Goal: Transaction & Acquisition: Book appointment/travel/reservation

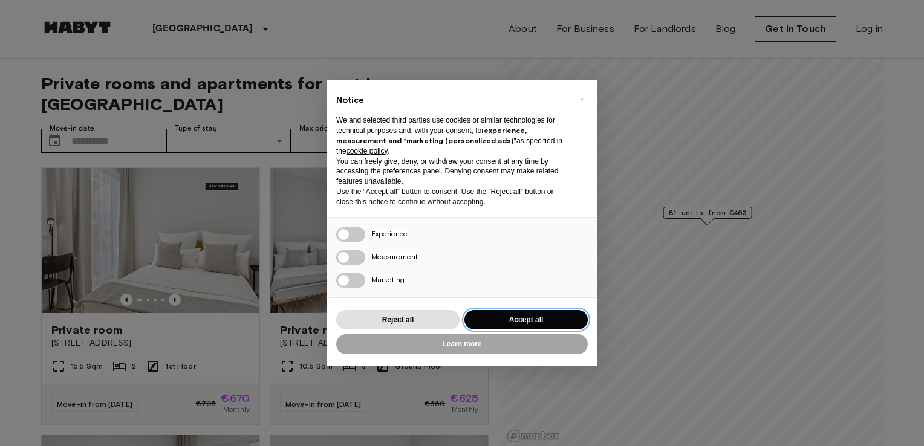
click at [504, 321] on button "Accept all" at bounding box center [526, 320] width 123 height 20
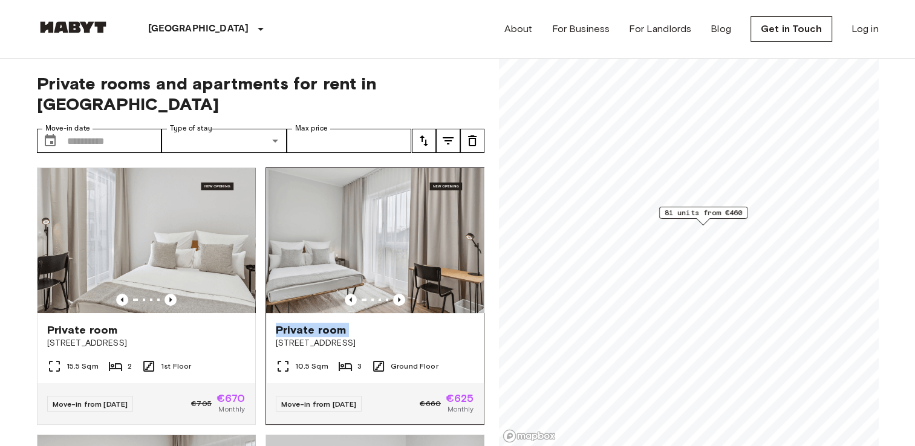
drag, startPoint x: 250, startPoint y: 321, endPoint x: 410, endPoint y: 277, distance: 165.5
click at [410, 277] on div "Private room Berliner Straße 22 10.5 Sqm 3 Ground Floor Move-in from 19 Oct 25 …" at bounding box center [370, 291] width 229 height 267
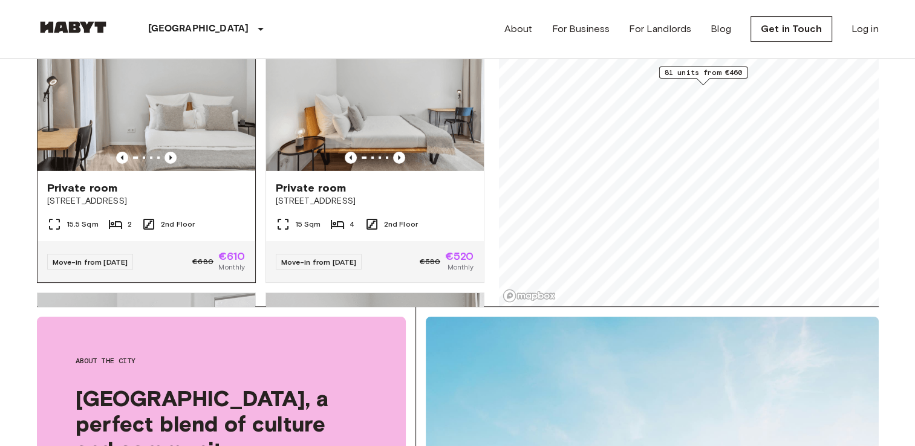
scroll to position [3743, 0]
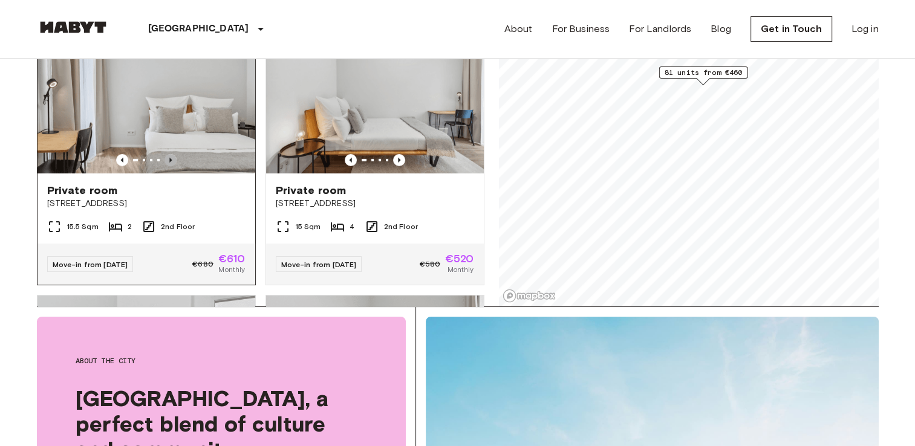
click at [169, 163] on icon "Previous image" at bounding box center [170, 160] width 2 height 5
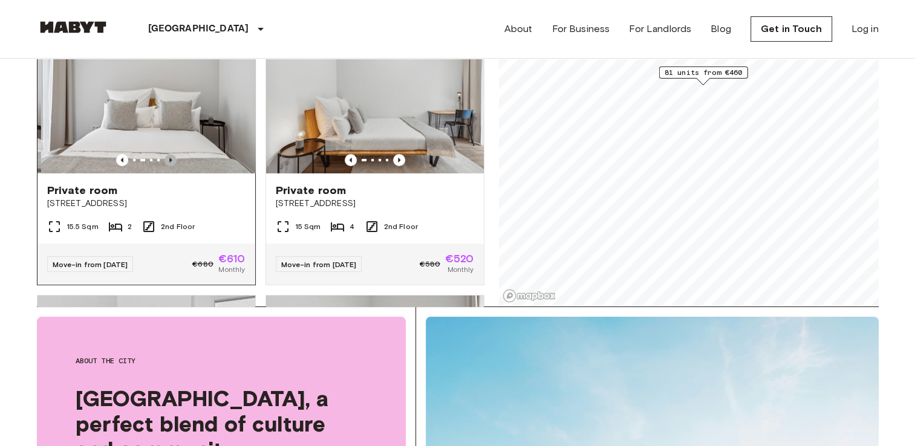
click at [169, 163] on icon "Previous image" at bounding box center [170, 160] width 2 height 5
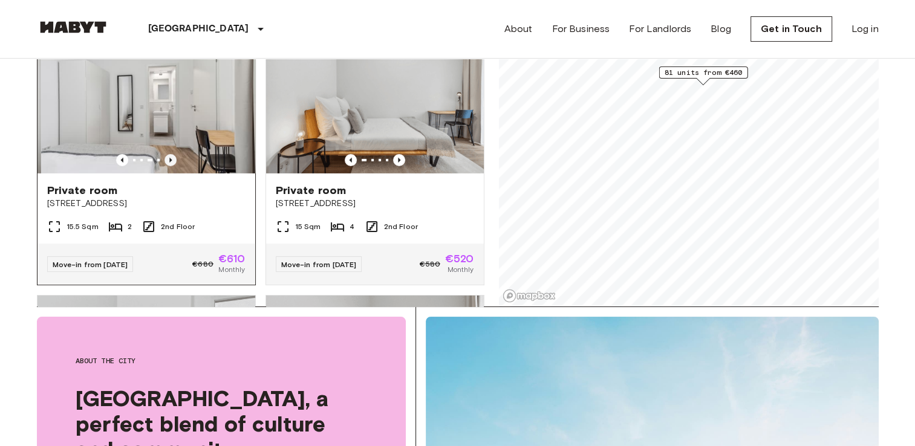
click at [169, 163] on icon "Previous image" at bounding box center [170, 160] width 2 height 5
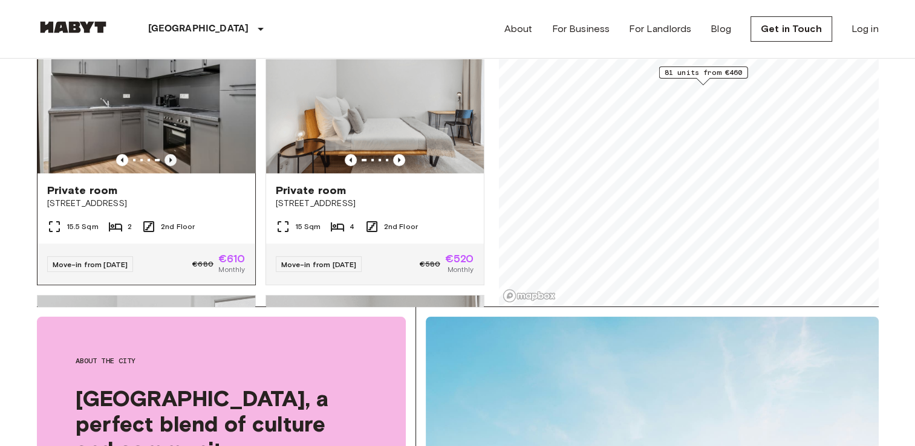
click at [169, 163] on icon "Previous image" at bounding box center [170, 160] width 2 height 5
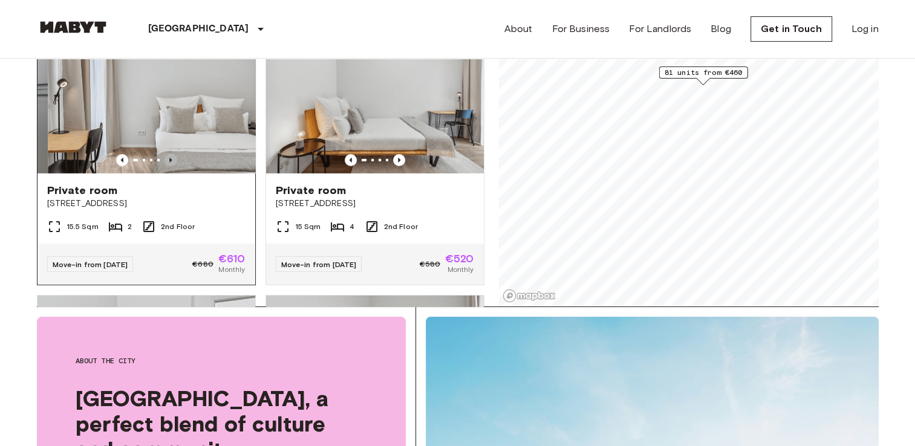
click at [169, 163] on icon "Previous image" at bounding box center [170, 160] width 2 height 5
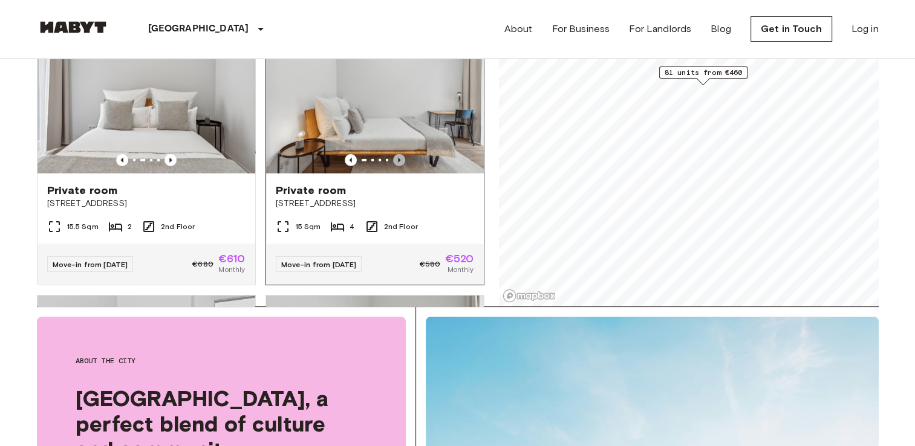
click at [394, 166] on icon "Previous image" at bounding box center [399, 160] width 12 height 12
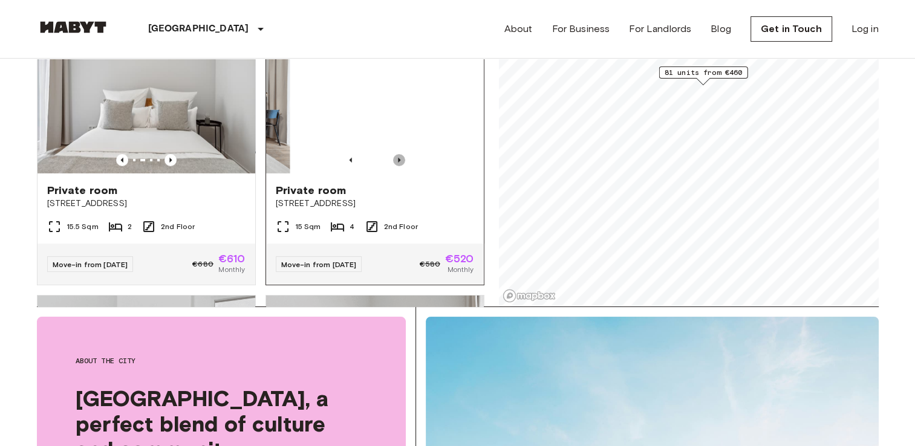
click at [394, 166] on icon "Previous image" at bounding box center [399, 160] width 12 height 12
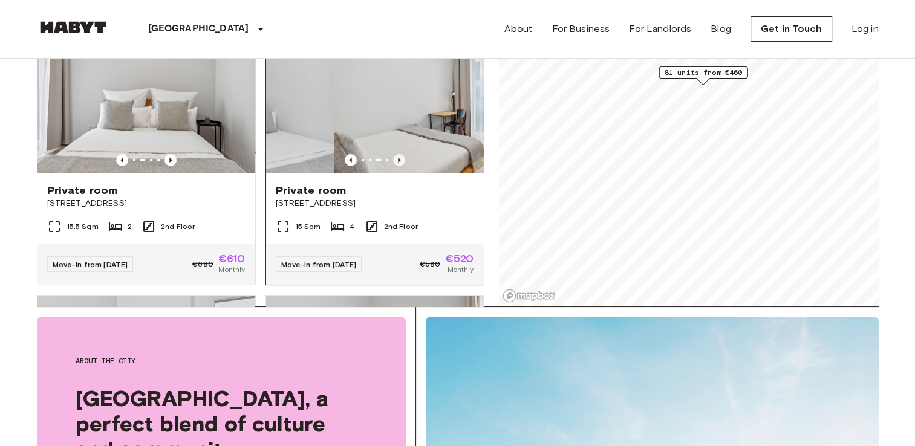
click at [394, 166] on icon "Previous image" at bounding box center [399, 160] width 12 height 12
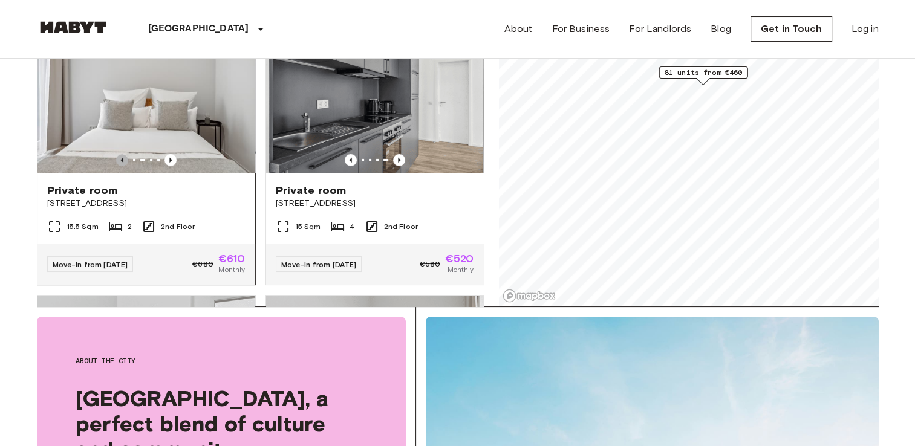
click at [118, 166] on icon "Previous image" at bounding box center [122, 160] width 12 height 12
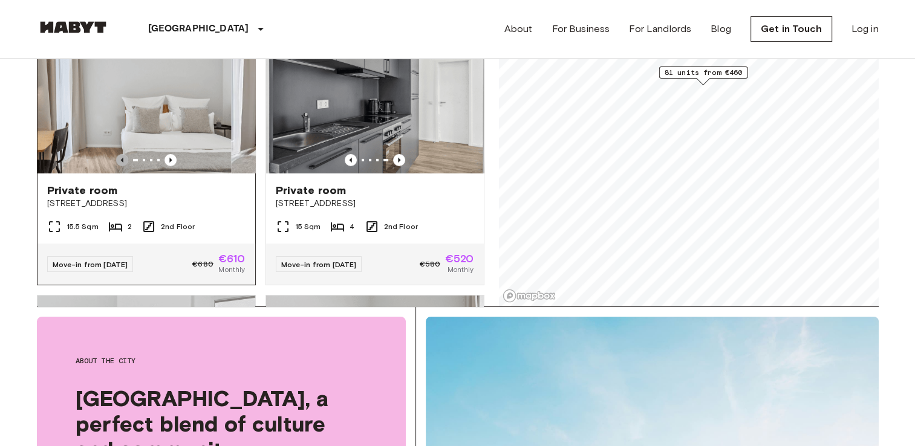
click at [118, 166] on icon "Previous image" at bounding box center [122, 160] width 12 height 12
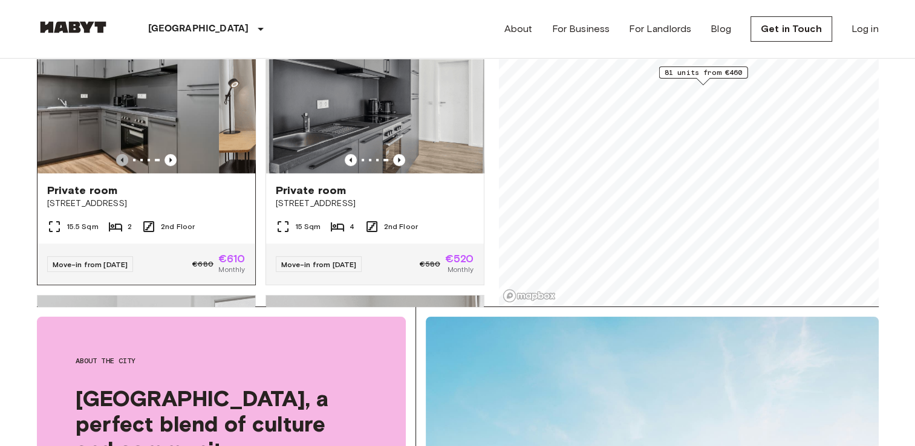
click at [118, 166] on icon "Previous image" at bounding box center [122, 160] width 12 height 12
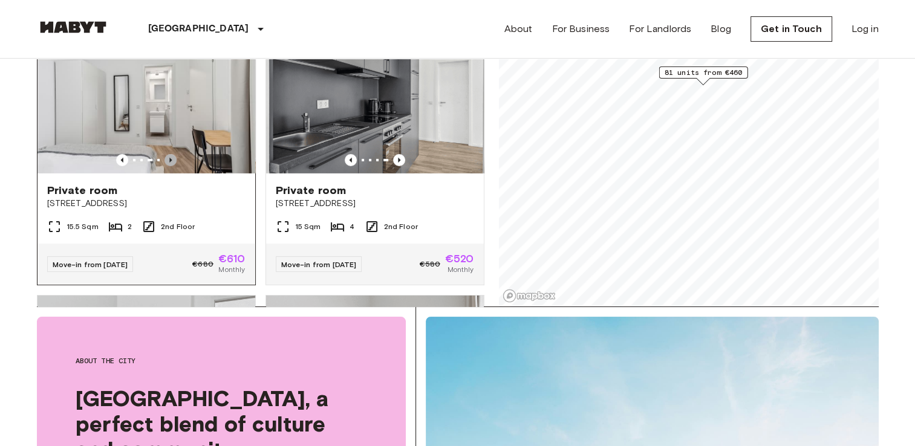
click at [169, 163] on icon "Previous image" at bounding box center [170, 160] width 2 height 5
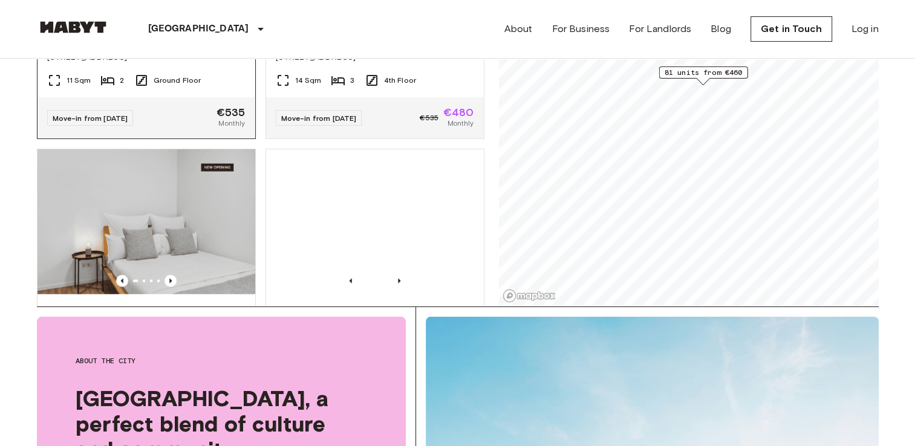
scroll to position [7353, 0]
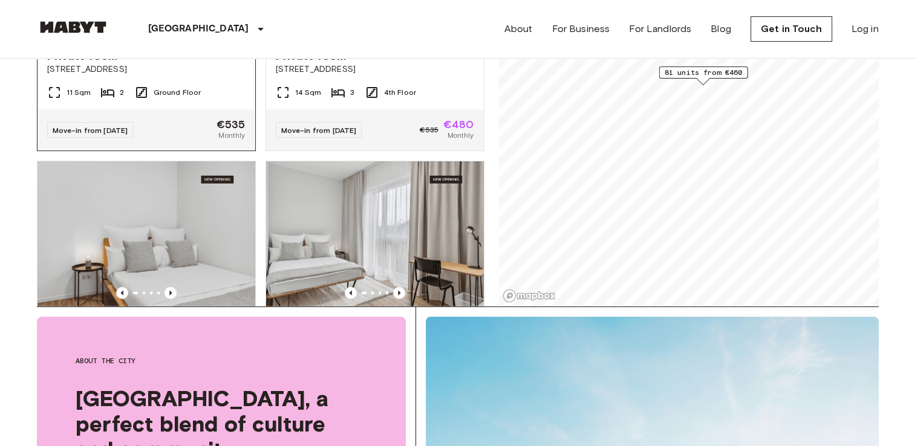
click at [169, 28] on icon "Previous image" at bounding box center [170, 26] width 2 height 5
click at [170, 32] on icon "Previous image" at bounding box center [171, 26] width 12 height 12
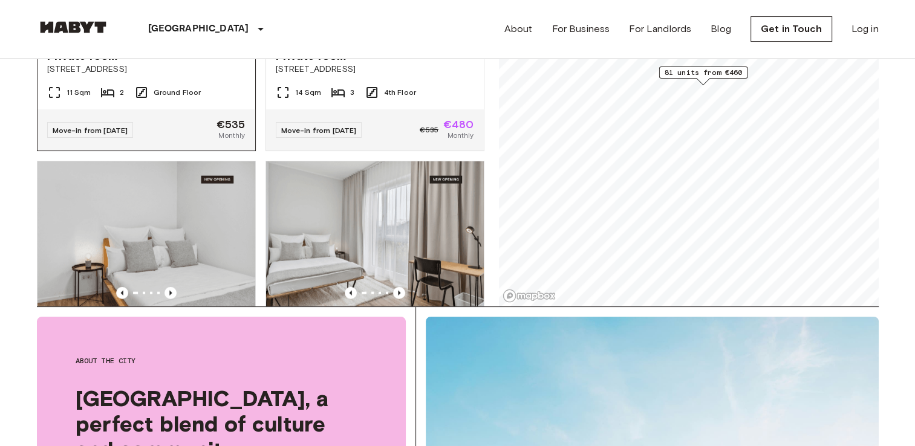
click at [223, 109] on div "11 Sqm 2 Ground Floor" at bounding box center [147, 97] width 218 height 24
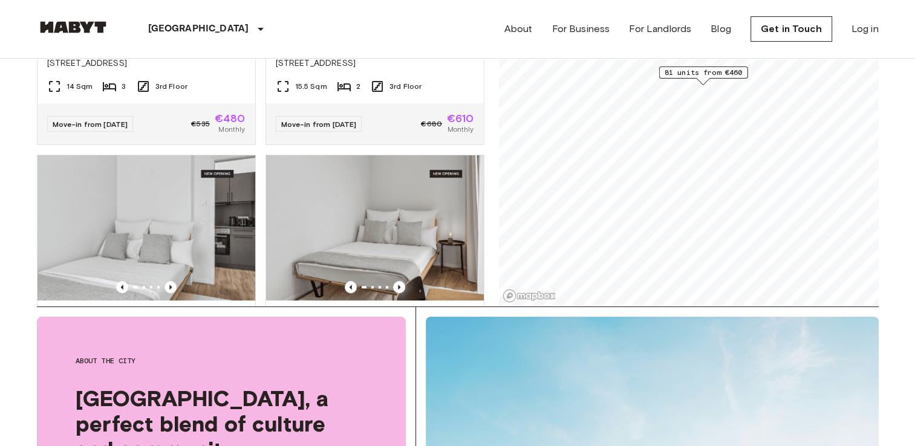
scroll to position [5527, 0]
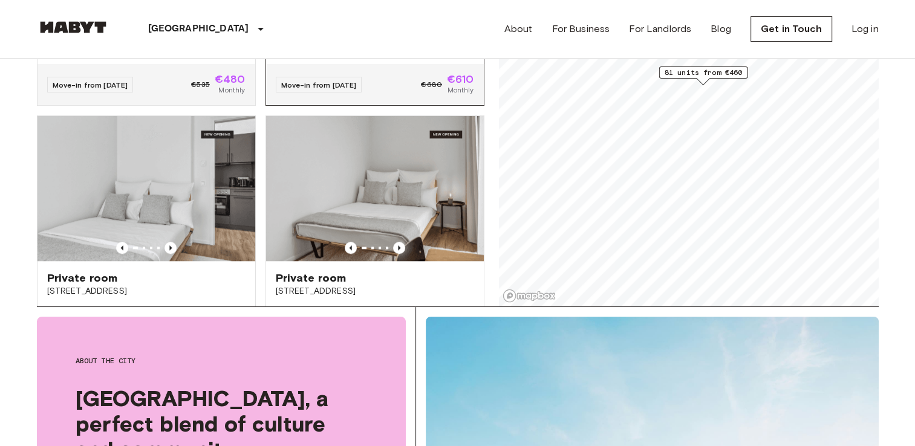
click at [394, 53] on span "3rd Floor" at bounding box center [406, 47] width 32 height 11
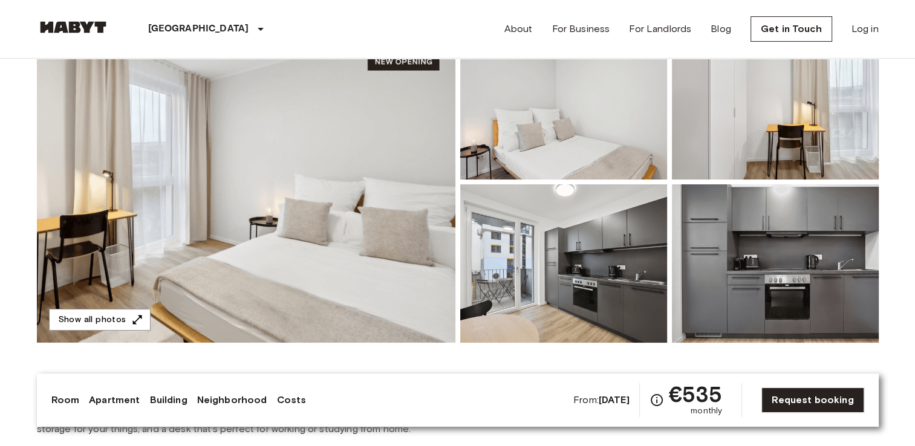
scroll to position [42, 0]
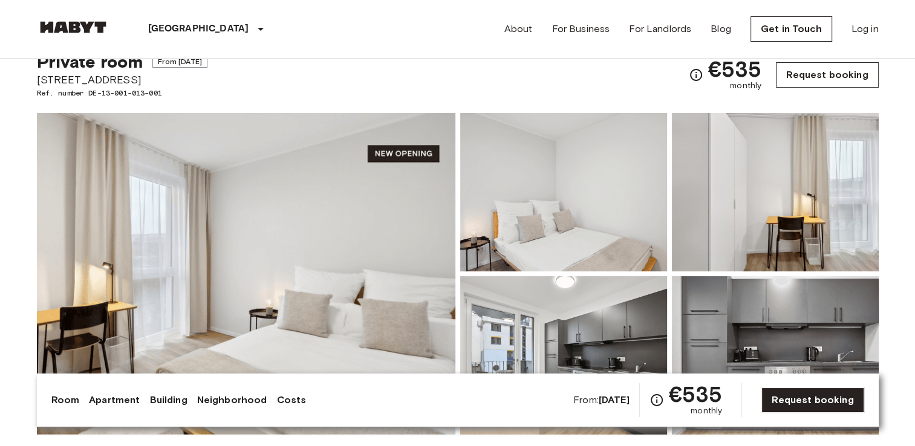
click at [834, 81] on link "Request booking" at bounding box center [827, 74] width 102 height 25
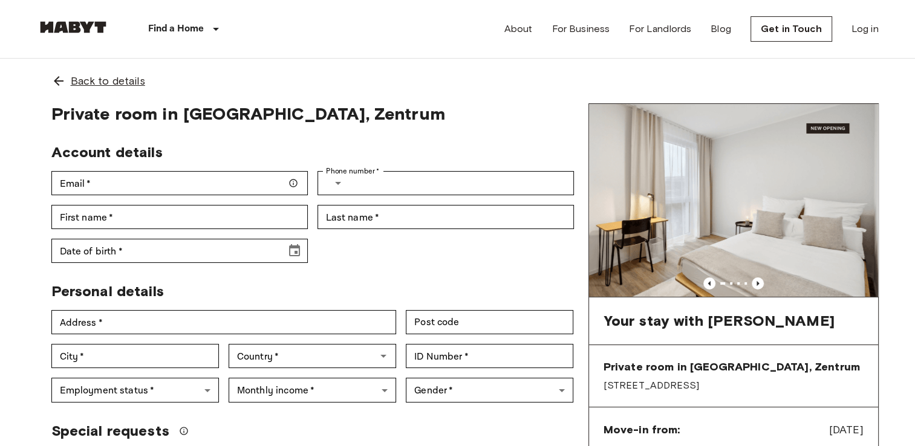
click at [77, 79] on span "Back to details" at bounding box center [108, 81] width 74 height 16
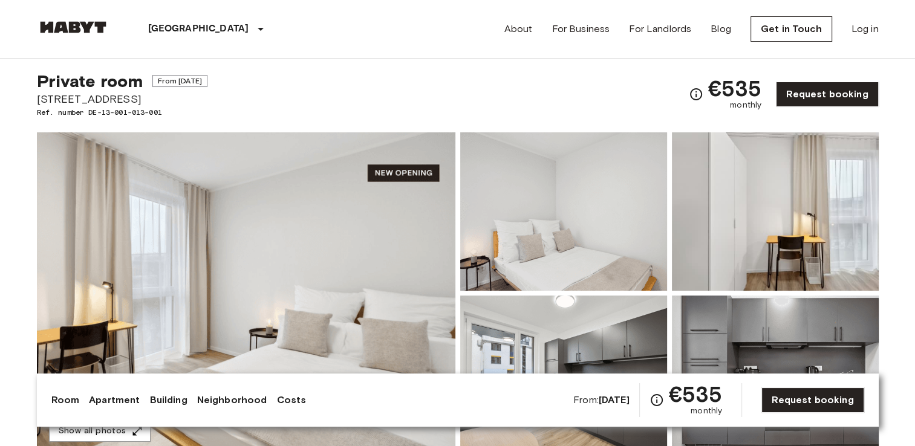
scroll to position [22, 0]
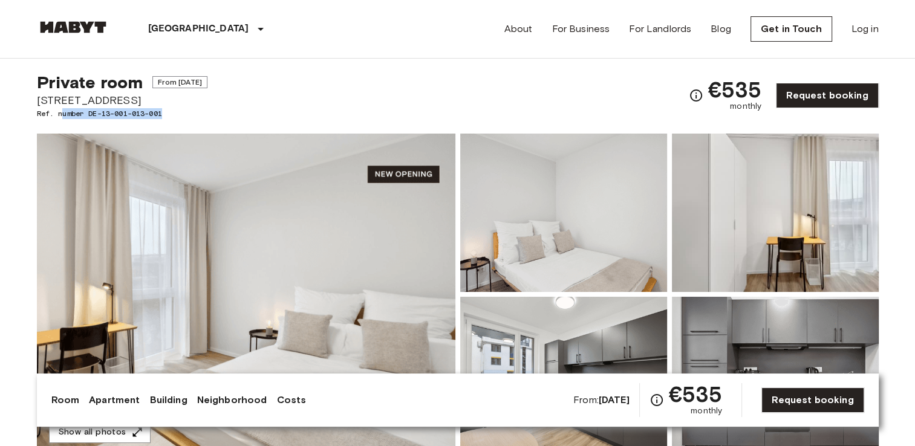
drag, startPoint x: 62, startPoint y: 115, endPoint x: 198, endPoint y: 110, distance: 136.2
click at [198, 110] on span "Ref. number DE-13-001-013-001" at bounding box center [122, 113] width 171 height 11
drag, startPoint x: 198, startPoint y: 110, endPoint x: 177, endPoint y: 119, distance: 23.0
click at [177, 119] on div "Show all photos" at bounding box center [455, 284] width 847 height 341
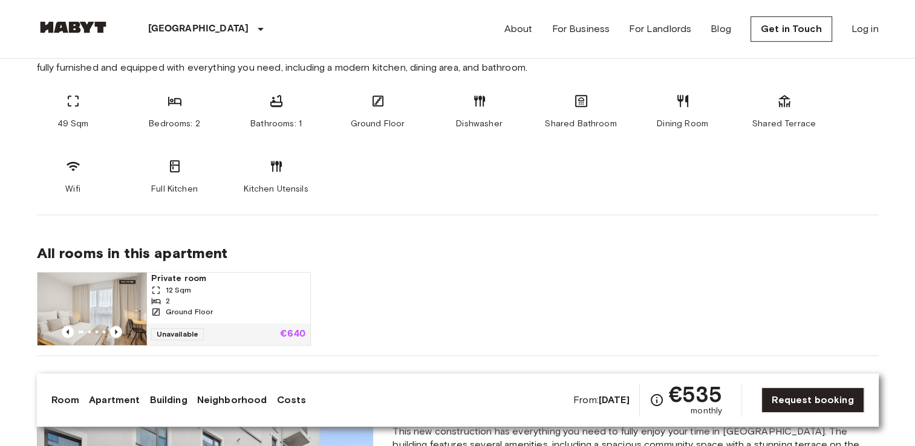
scroll to position [665, 0]
click at [131, 307] on img at bounding box center [92, 308] width 109 height 73
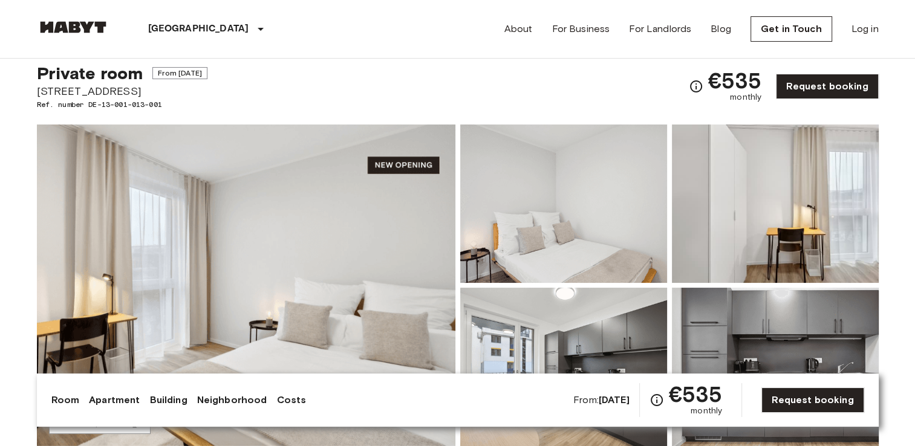
scroll to position [0, 0]
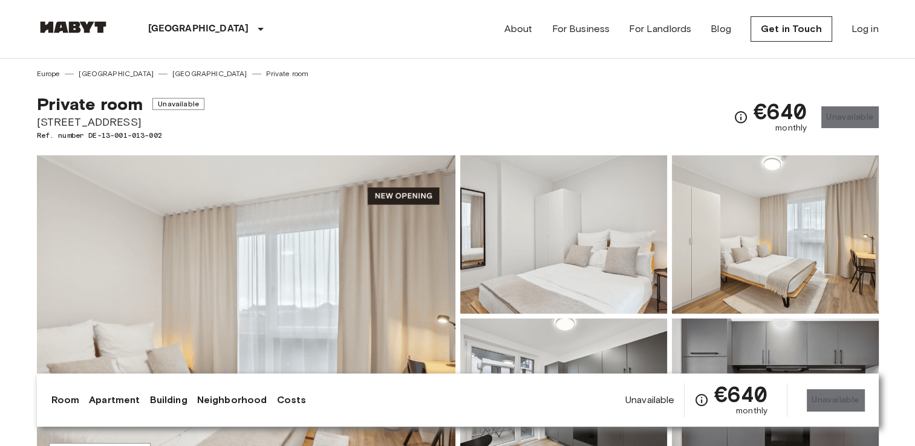
click at [168, 134] on span "Ref. number DE-13-001-013-002" at bounding box center [121, 135] width 168 height 11
click at [166, 134] on span "Ref. number DE-13-001-013-002" at bounding box center [121, 135] width 168 height 11
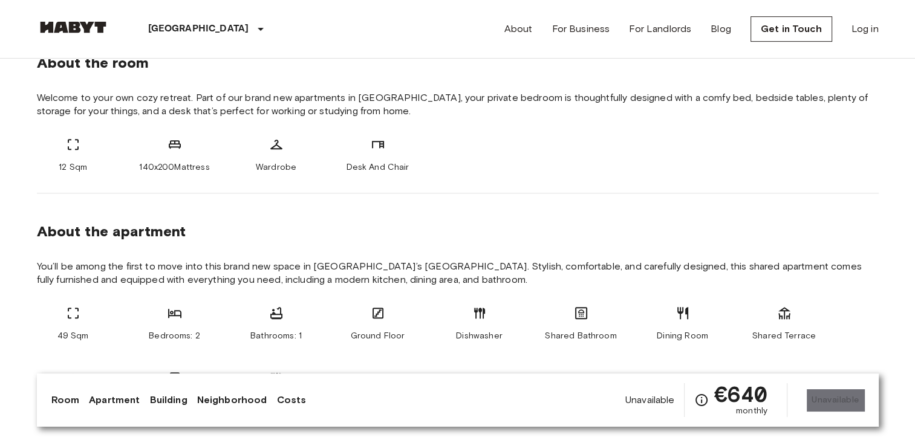
scroll to position [537, 0]
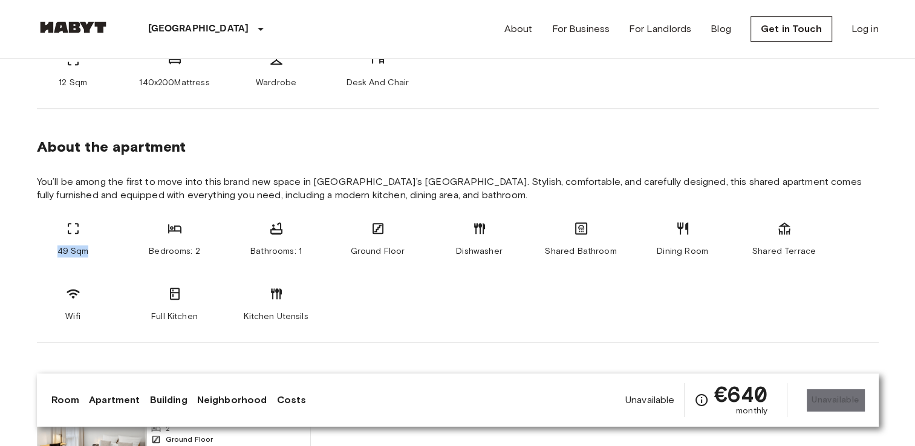
drag, startPoint x: 56, startPoint y: 250, endPoint x: 93, endPoint y: 251, distance: 37.5
click at [93, 251] on div "49 Sqm" at bounding box center [73, 239] width 73 height 36
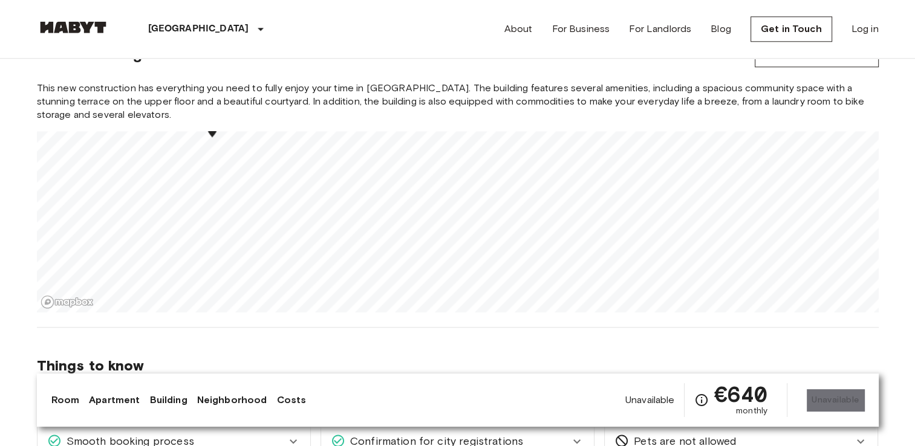
scroll to position [1315, 0]
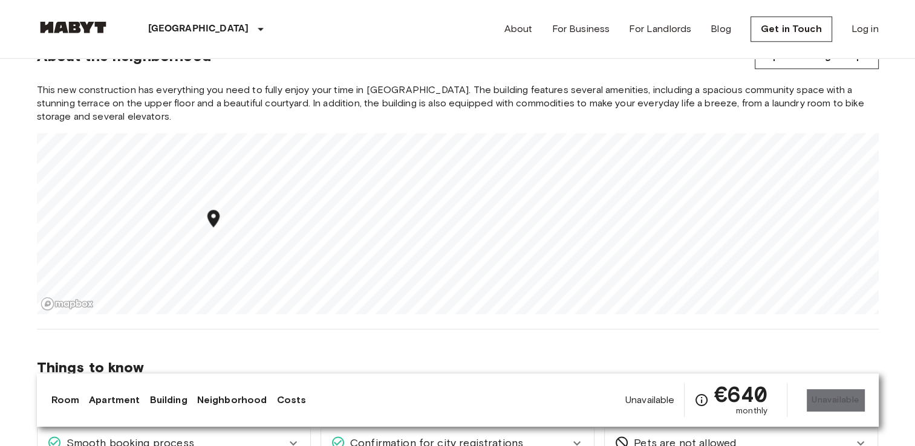
click at [208, 229] on div "Map marker" at bounding box center [213, 220] width 21 height 25
click at [255, 377] on div "[GEOGRAPHIC_DATA] [GEOGRAPHIC_DATA] [GEOGRAPHIC_DATA] Private room Private room…" at bounding box center [457, 422] width 871 height 3357
click at [238, 365] on div "[GEOGRAPHIC_DATA] [GEOGRAPHIC_DATA] [GEOGRAPHIC_DATA] Private room Private room…" at bounding box center [457, 422] width 871 height 3357
click at [312, 340] on div "[GEOGRAPHIC_DATA] [GEOGRAPHIC_DATA] [GEOGRAPHIC_DATA] Private room Private room…" at bounding box center [457, 422] width 871 height 3357
click at [296, 360] on div "[GEOGRAPHIC_DATA] [GEOGRAPHIC_DATA] [GEOGRAPHIC_DATA] Private room Private room…" at bounding box center [457, 422] width 871 height 3357
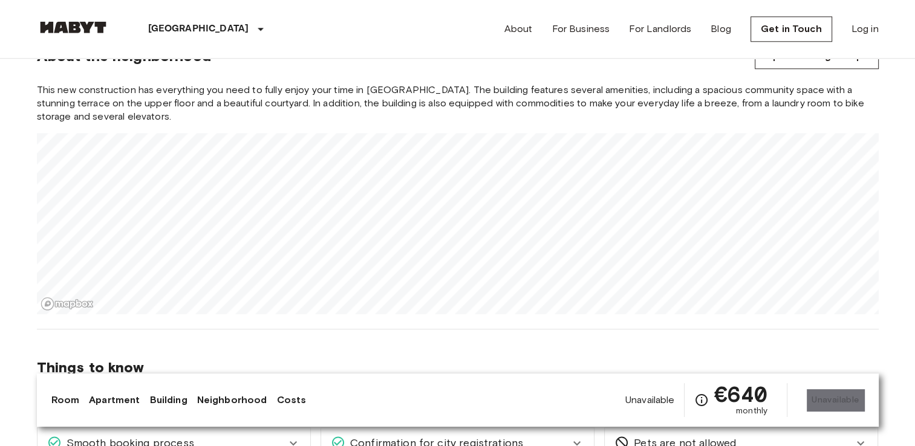
click at [416, 102] on div "This new construction has everything you need to fully enjoy your time in [GEOG…" at bounding box center [458, 198] width 842 height 231
click at [315, 120] on div "This new construction has everything you need to fully enjoy your time in [GEOG…" at bounding box center [458, 198] width 842 height 231
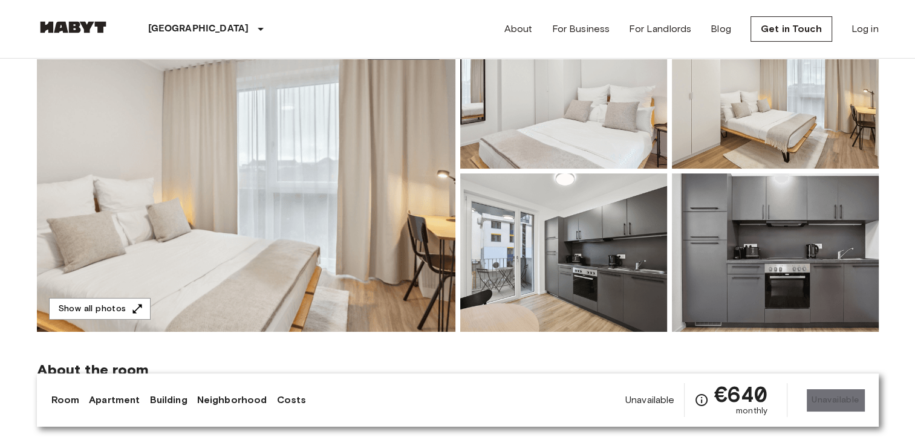
scroll to position [158, 0]
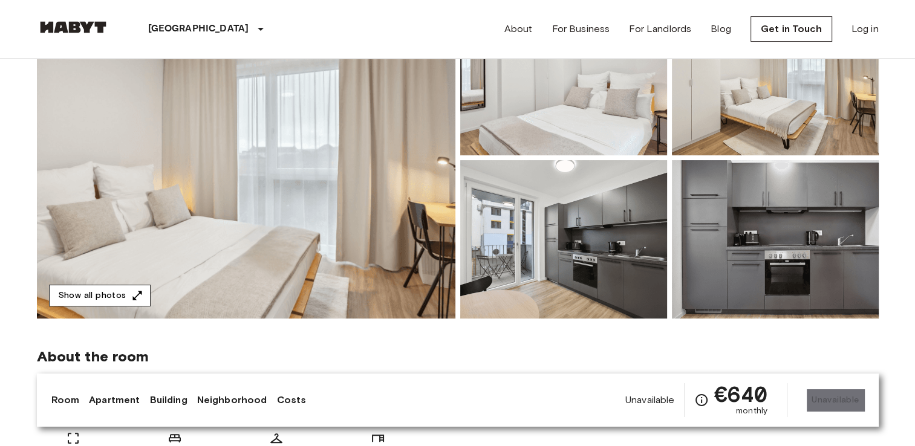
click at [89, 292] on button "Show all photos" at bounding box center [100, 296] width 102 height 22
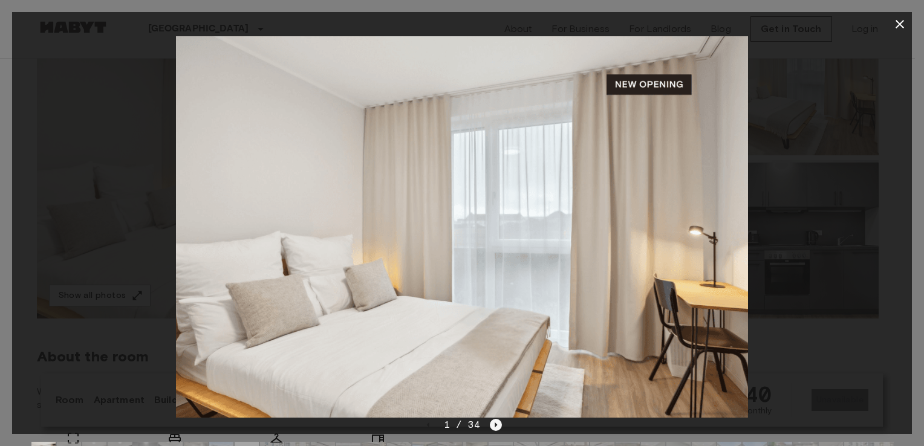
click at [494, 421] on icon "Next image" at bounding box center [496, 425] width 12 height 12
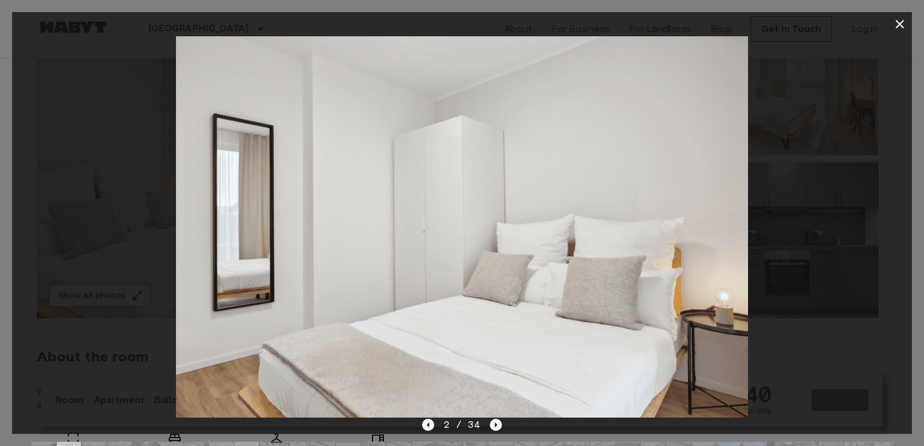
click at [494, 421] on icon "Next image" at bounding box center [496, 425] width 12 height 12
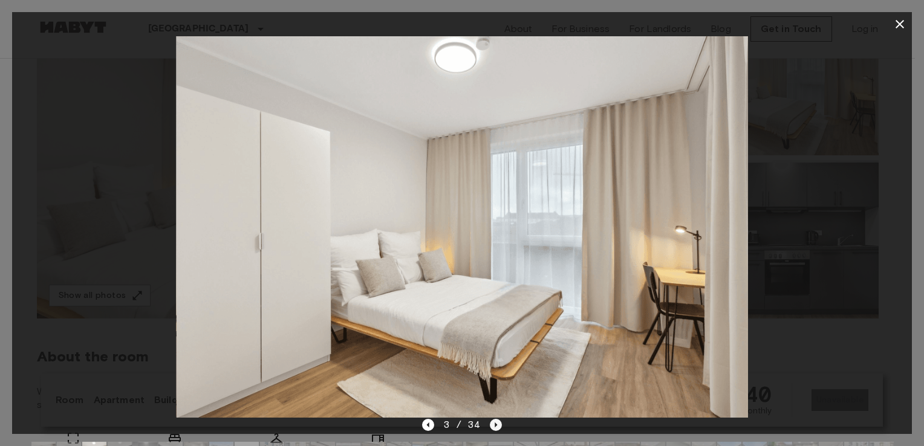
click at [490, 419] on icon "Next image" at bounding box center [496, 425] width 12 height 12
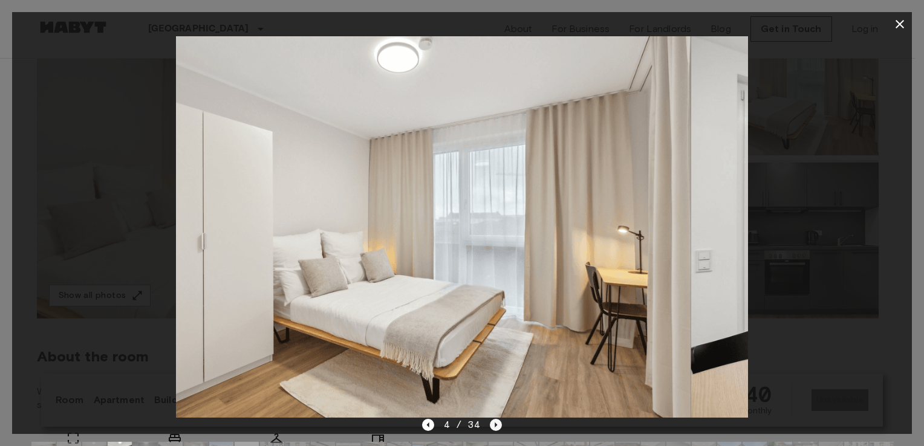
click at [494, 423] on icon "Next image" at bounding box center [496, 425] width 12 height 12
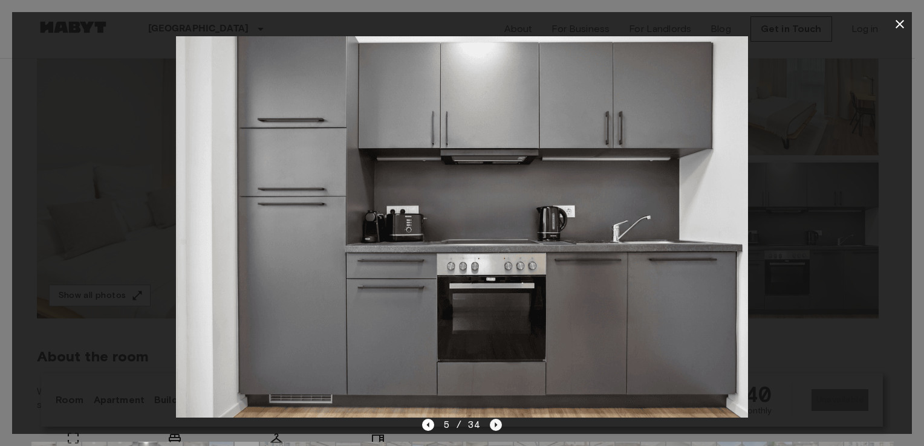
click at [494, 425] on icon "Next image" at bounding box center [496, 425] width 12 height 12
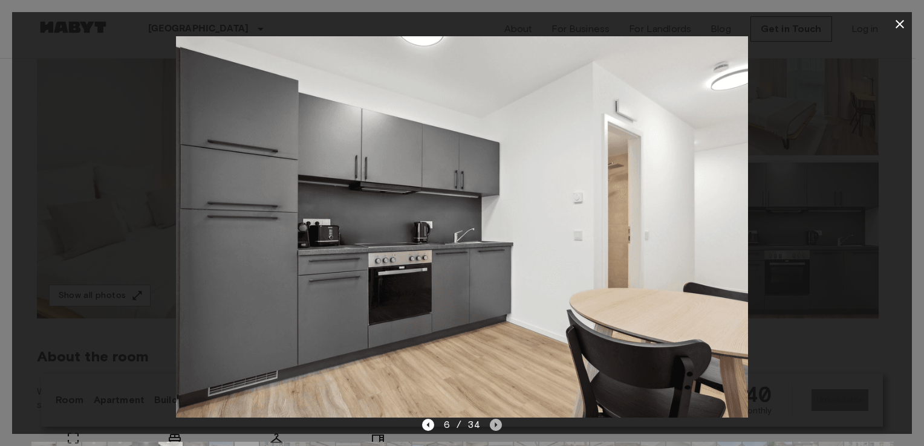
click at [494, 425] on icon "Next image" at bounding box center [496, 425] width 12 height 12
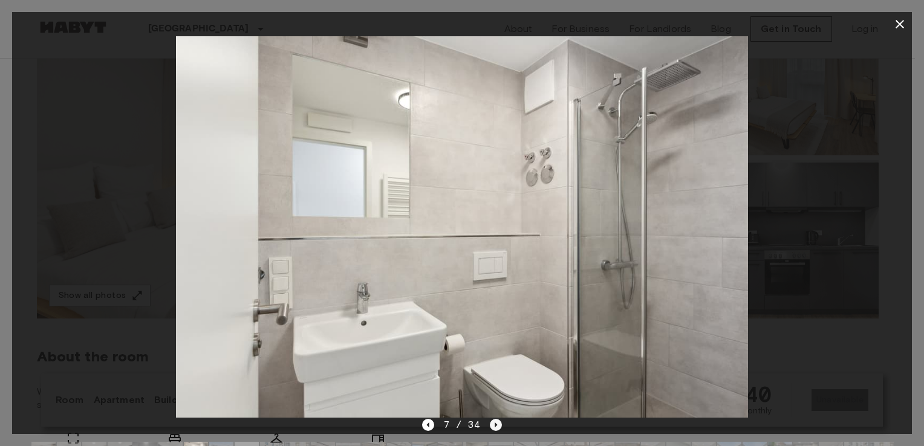
click at [494, 425] on icon "Next image" at bounding box center [496, 425] width 12 height 12
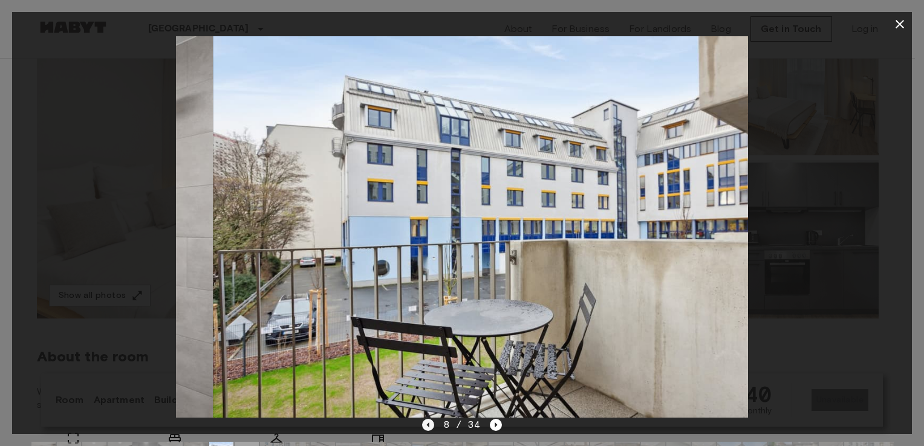
click at [430, 428] on icon "Previous image" at bounding box center [428, 425] width 12 height 12
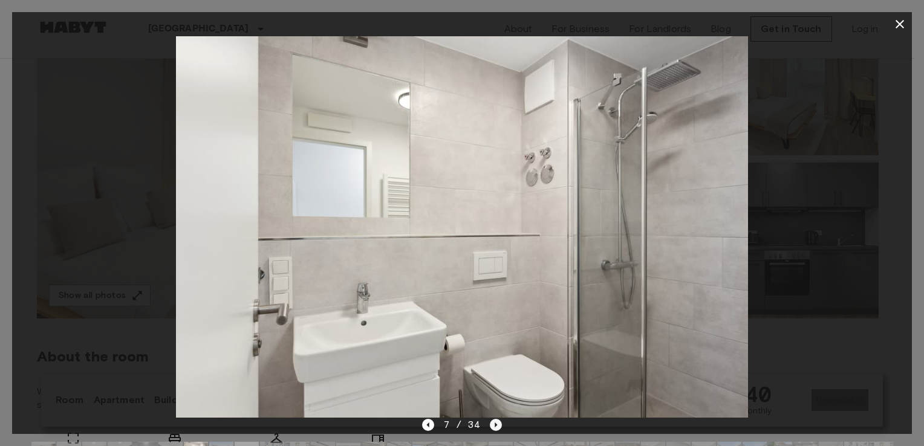
click at [494, 427] on icon "Next image" at bounding box center [496, 425] width 12 height 12
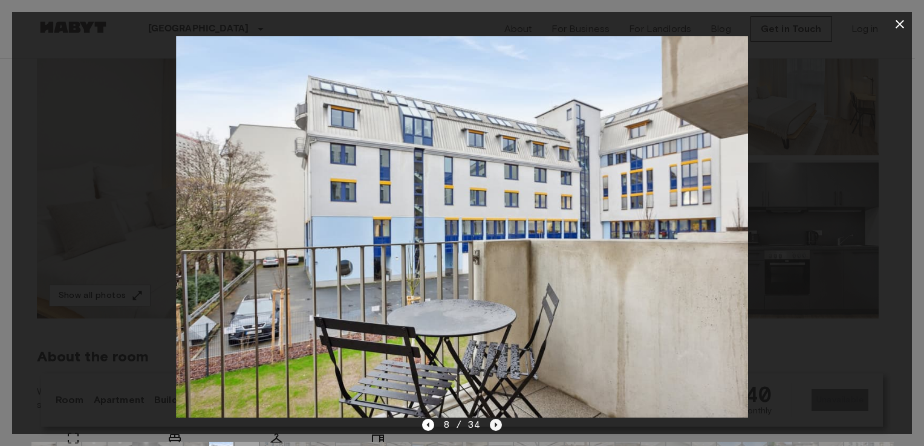
click at [498, 426] on icon "Next image" at bounding box center [496, 425] width 12 height 12
click at [497, 426] on icon "Next image" at bounding box center [496, 425] width 12 height 12
click at [494, 424] on icon "Next image" at bounding box center [496, 425] width 12 height 12
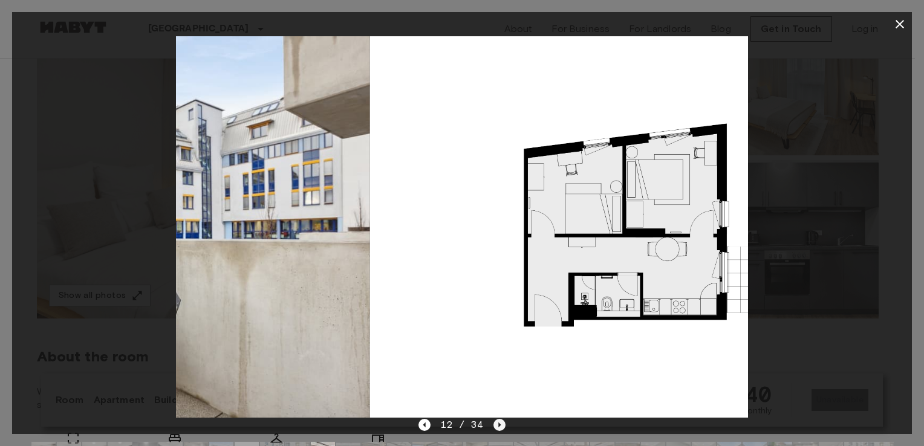
click at [494, 424] on icon "Next image" at bounding box center [500, 425] width 12 height 12
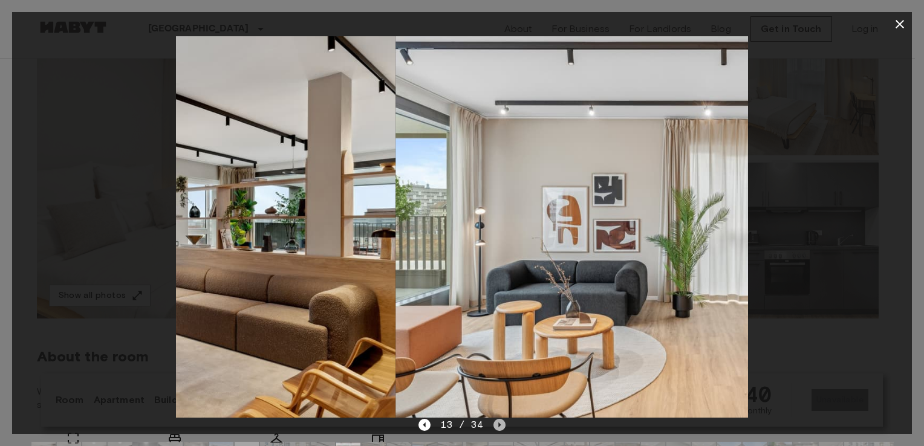
click at [494, 424] on icon "Next image" at bounding box center [500, 425] width 12 height 12
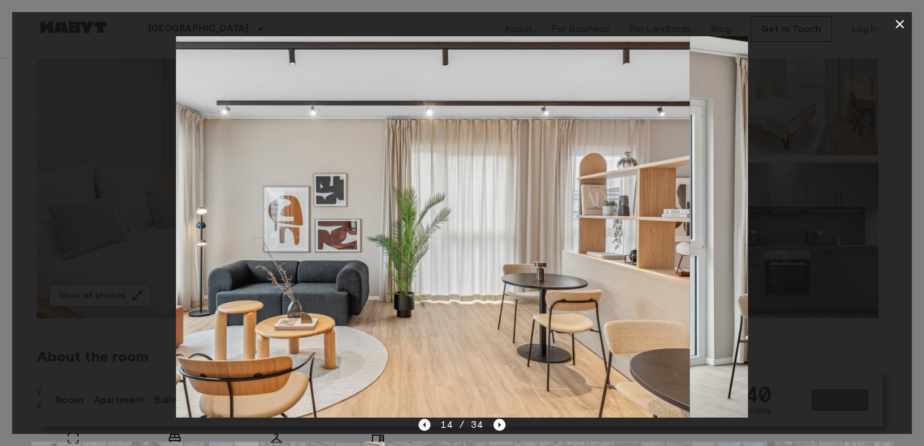
click at [422, 425] on icon "Previous image" at bounding box center [425, 425] width 12 height 12
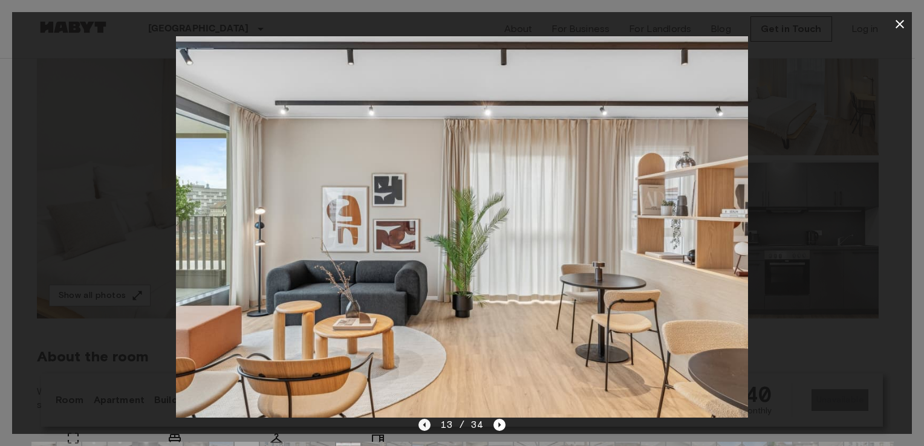
click at [422, 425] on icon "Previous image" at bounding box center [425, 425] width 12 height 12
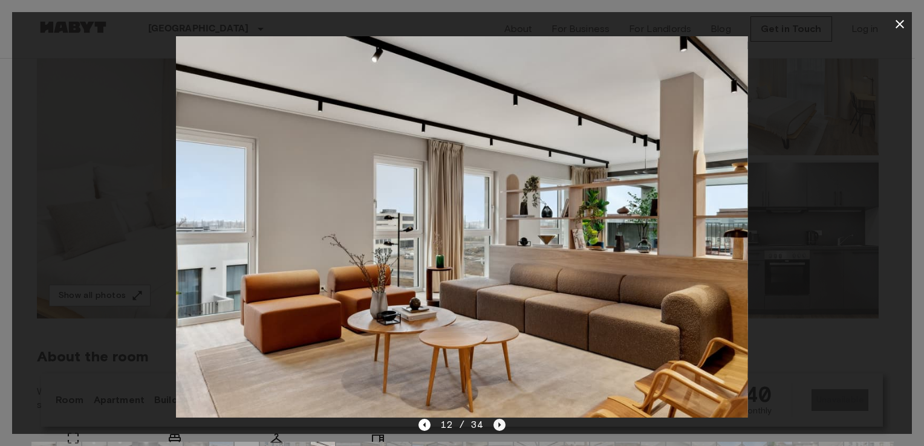
click at [501, 427] on icon "Next image" at bounding box center [500, 425] width 12 height 12
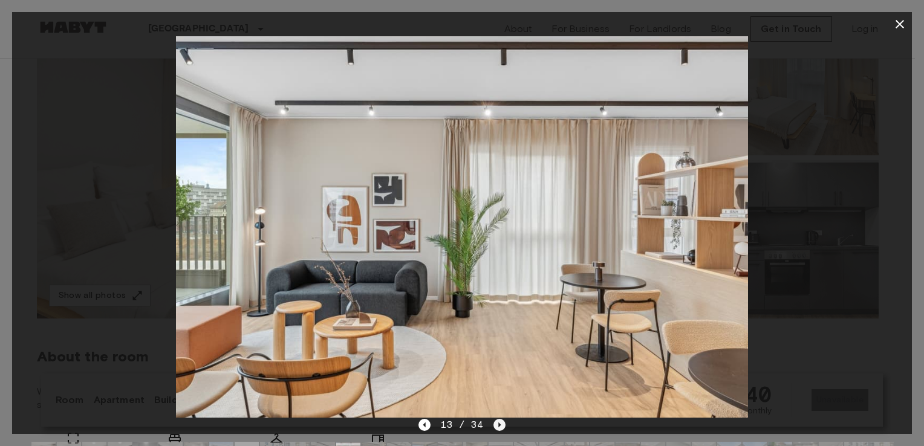
click at [501, 427] on icon "Next image" at bounding box center [500, 425] width 12 height 12
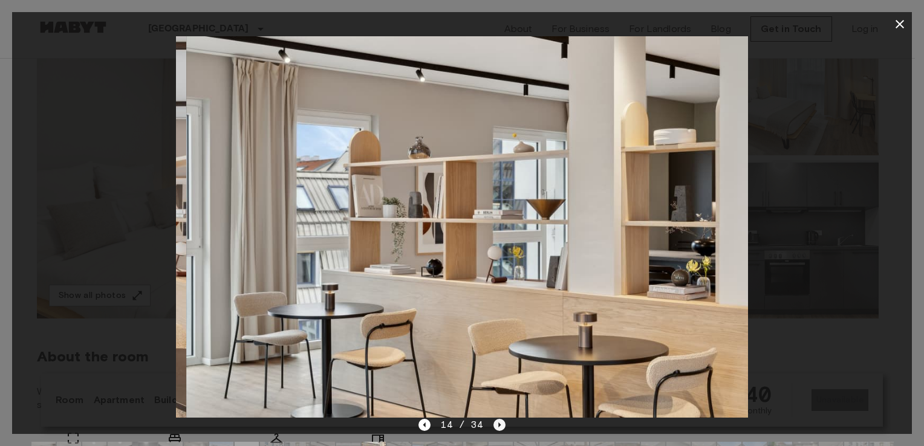
click at [501, 427] on icon "Next image" at bounding box center [500, 425] width 12 height 12
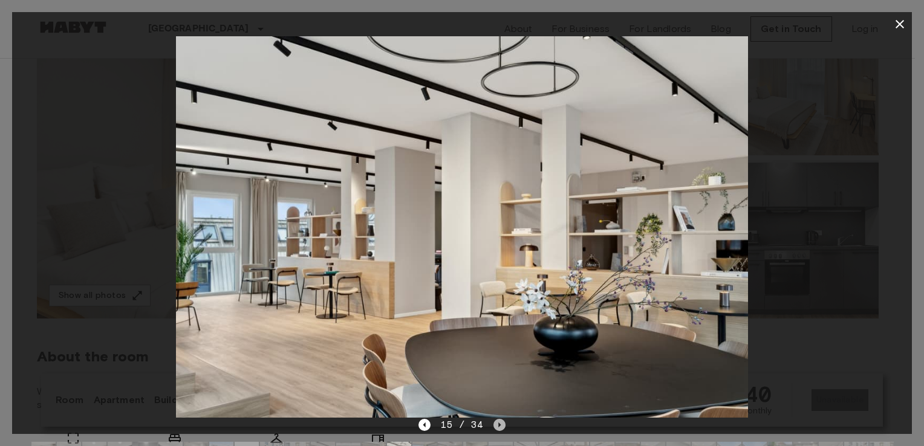
click at [501, 427] on icon "Next image" at bounding box center [500, 425] width 12 height 12
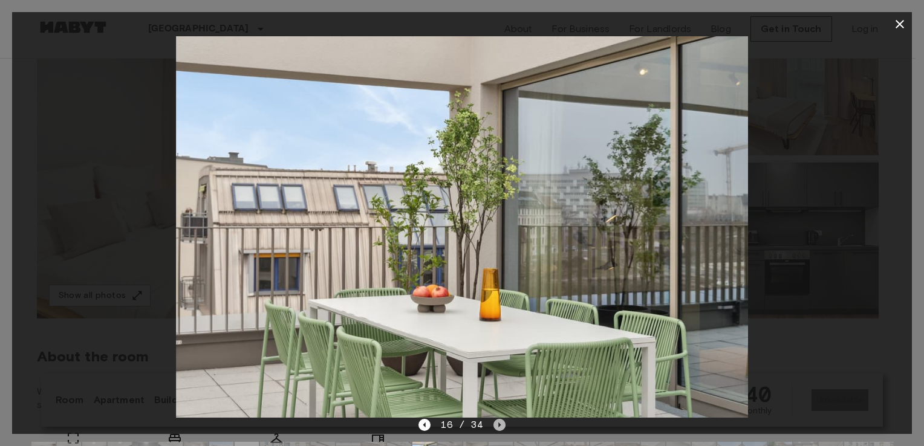
click at [501, 427] on icon "Next image" at bounding box center [500, 425] width 12 height 12
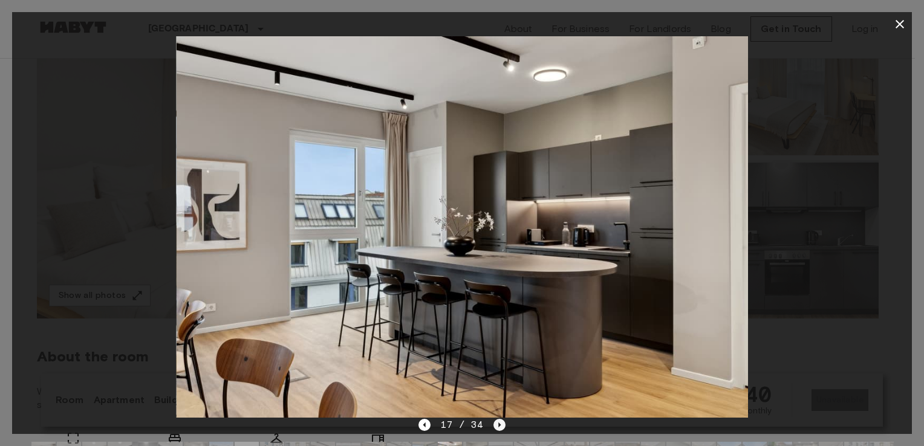
click at [498, 424] on icon "Next image" at bounding box center [499, 425] width 2 height 5
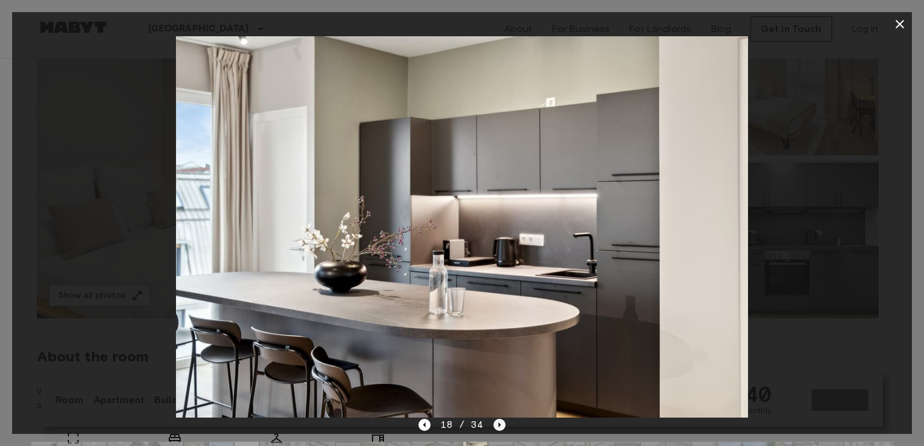
click at [498, 424] on icon "Next image" at bounding box center [499, 425] width 2 height 5
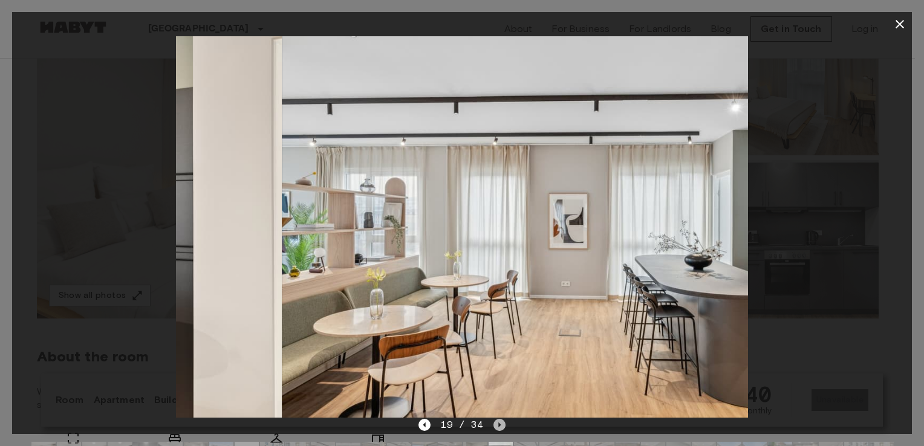
click at [498, 424] on icon "Next image" at bounding box center [499, 425] width 2 height 5
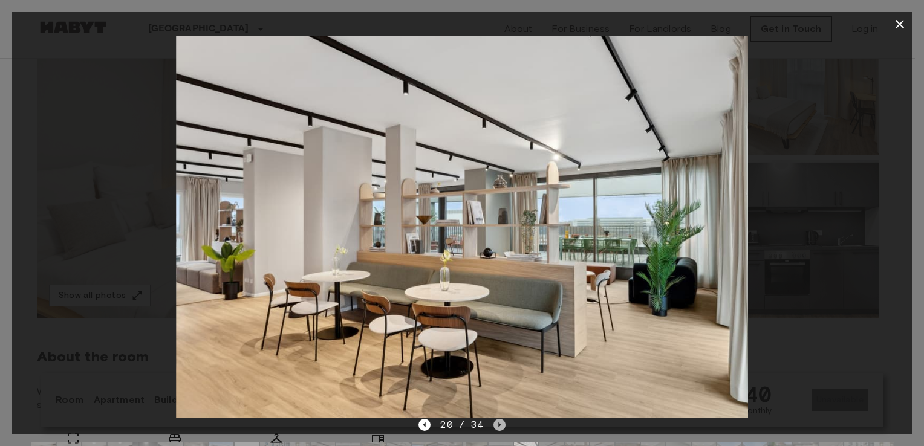
click at [498, 424] on icon "Next image" at bounding box center [499, 425] width 2 height 5
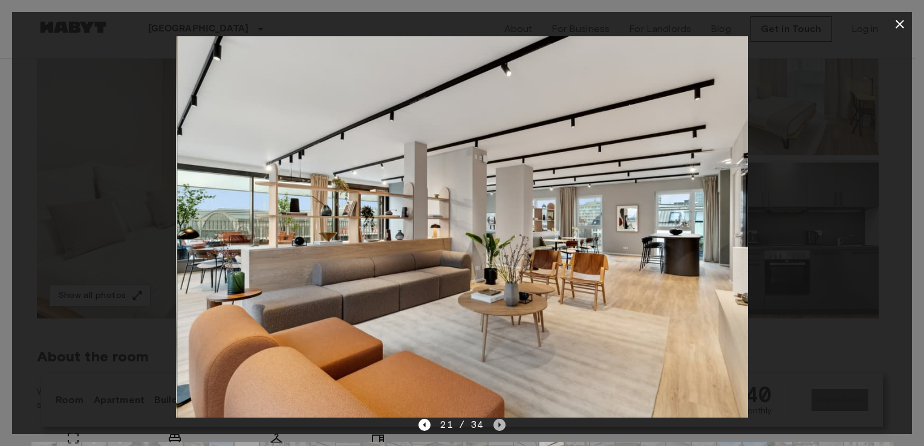
click at [498, 424] on icon "Next image" at bounding box center [499, 425] width 2 height 5
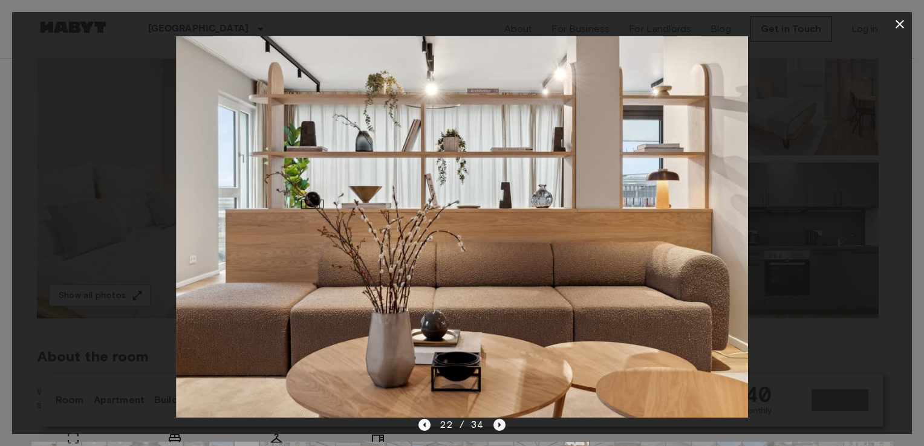
click at [494, 422] on icon "Next image" at bounding box center [500, 425] width 12 height 12
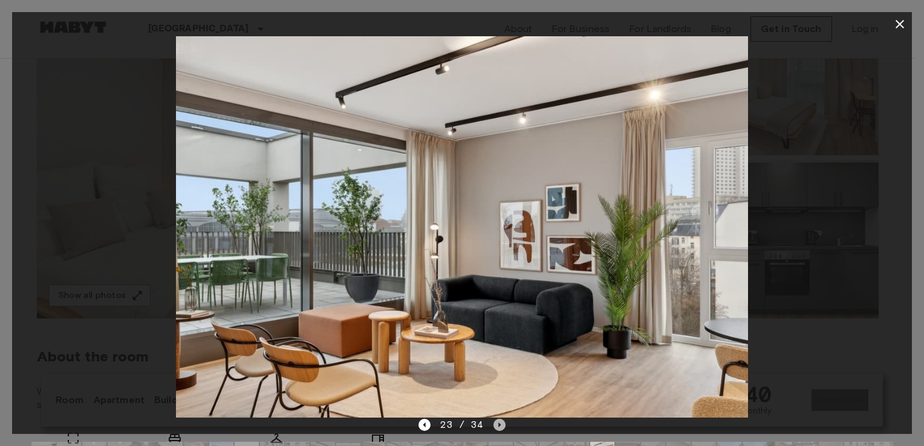
click at [494, 422] on icon "Next image" at bounding box center [500, 425] width 12 height 12
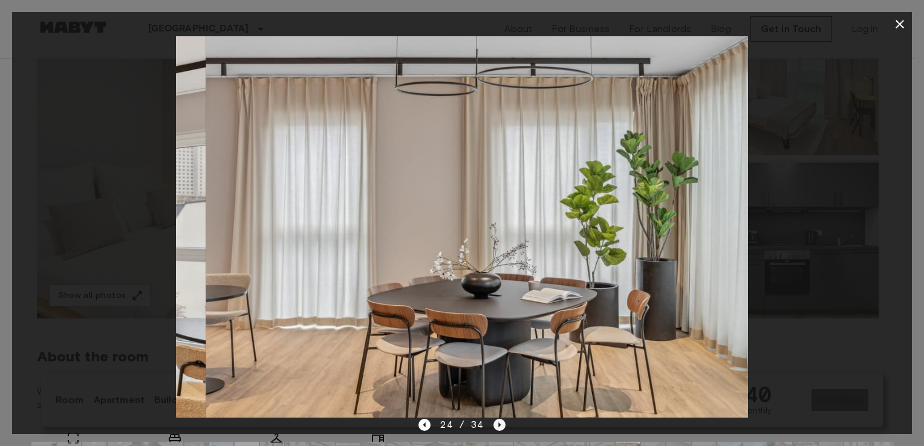
click at [496, 426] on icon "Next image" at bounding box center [500, 425] width 12 height 12
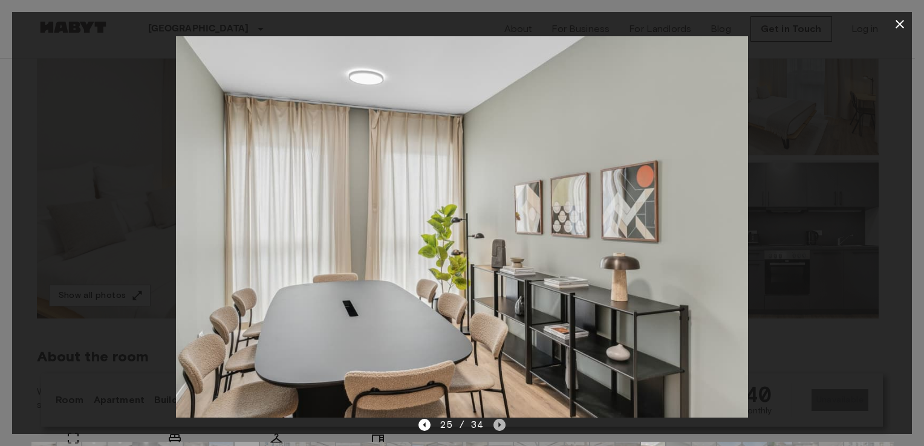
click at [496, 426] on icon "Next image" at bounding box center [500, 425] width 12 height 12
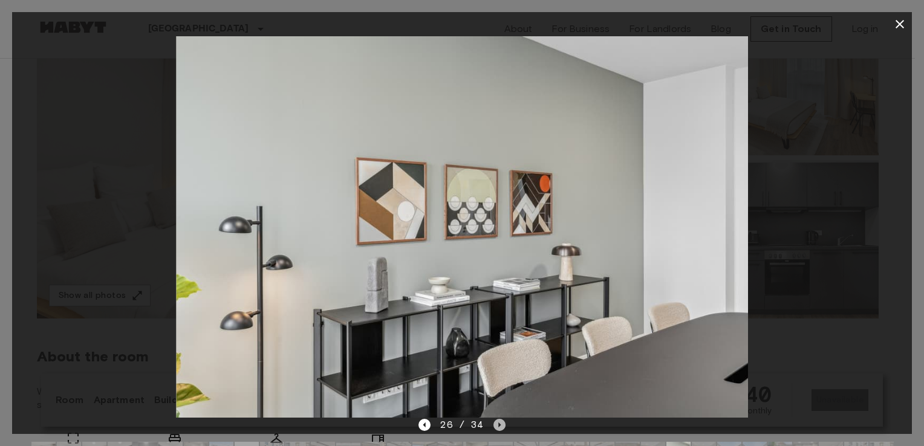
click at [496, 426] on icon "Next image" at bounding box center [500, 425] width 12 height 12
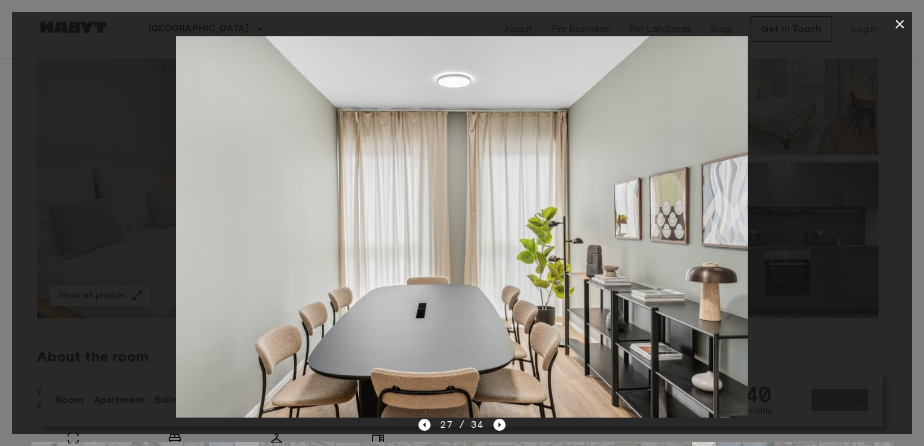
click at [900, 23] on icon "button" at bounding box center [900, 24] width 8 height 8
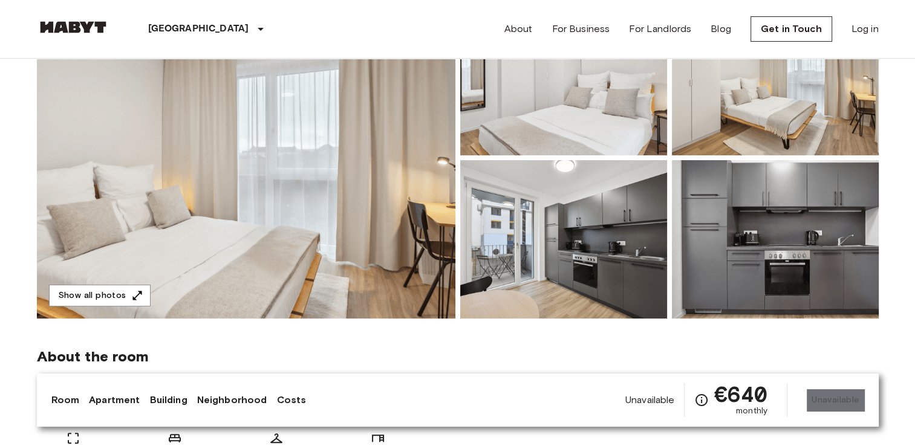
drag, startPoint x: 900, startPoint y: 23, endPoint x: 900, endPoint y: -45, distance: 67.8
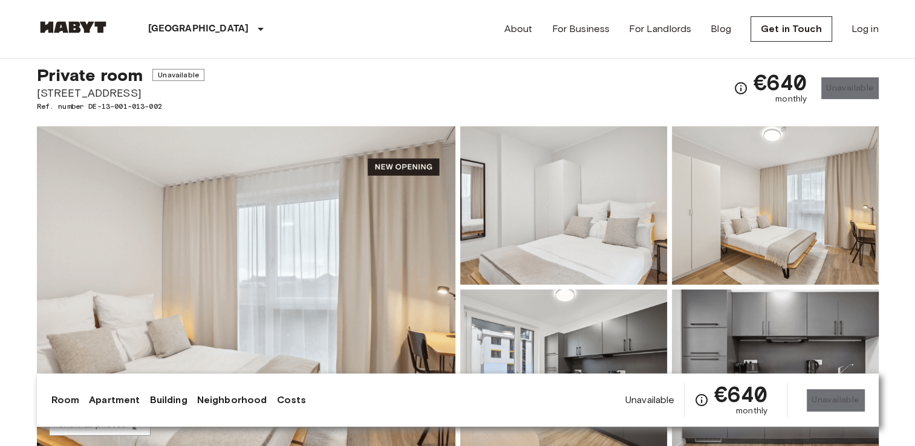
scroll to position [28, 0]
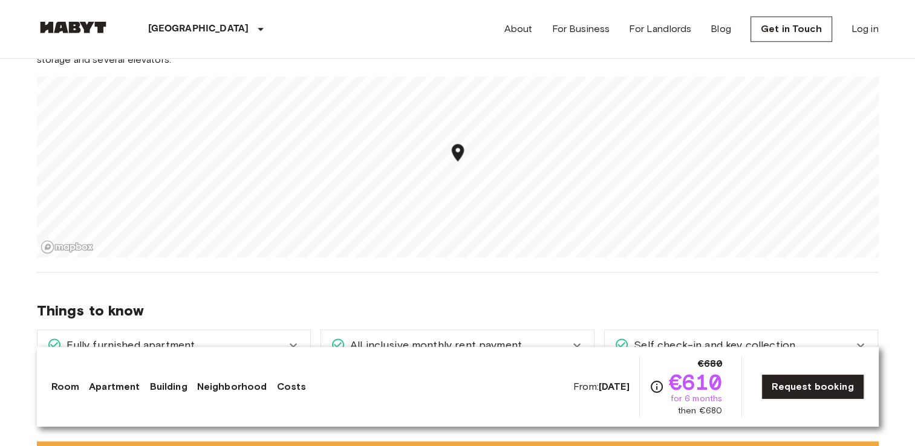
scroll to position [1390, 0]
